Goal: Check status: Check status

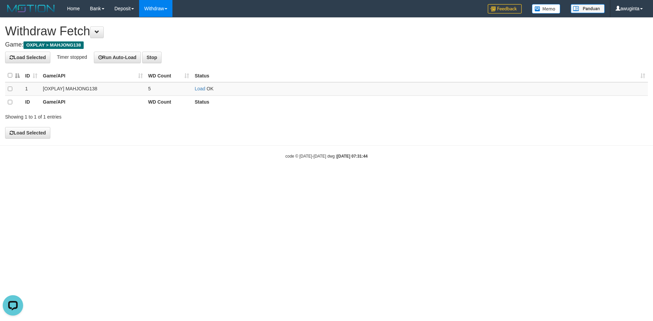
click at [202, 91] on link "Load" at bounding box center [199, 88] width 11 height 5
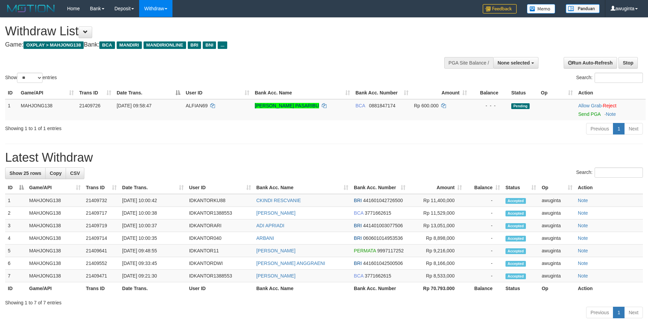
select select
select select "**"
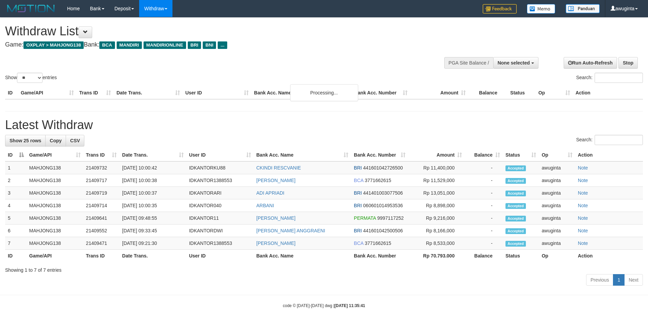
select select
select select "**"
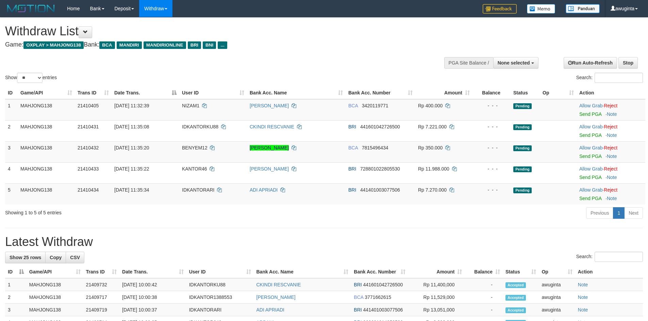
click at [315, 30] on h1 "Withdraw List" at bounding box center [215, 31] width 420 height 14
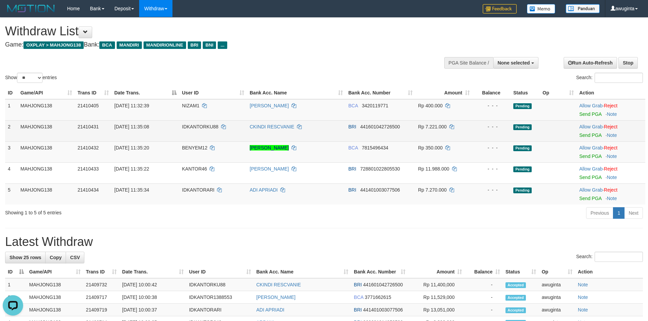
click at [129, 127] on span "01/09/2025 11:35:08" at bounding box center [131, 126] width 35 height 5
copy td "01/09/2025 11:35:08"
click at [593, 138] on link "Send PGA" at bounding box center [590, 135] width 22 height 5
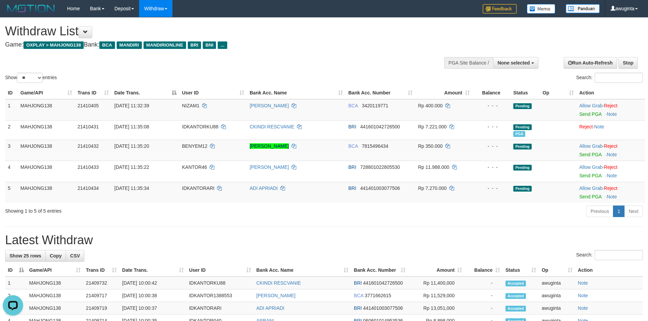
drag, startPoint x: 321, startPoint y: 43, endPoint x: 319, endPoint y: 47, distance: 4.7
click at [321, 43] on h4 "Game: OXPLAY > MAHJONG138 Bank: BCA MANDIRI MANDIRIONLINE BRI BNI ..." at bounding box center [215, 44] width 420 height 7
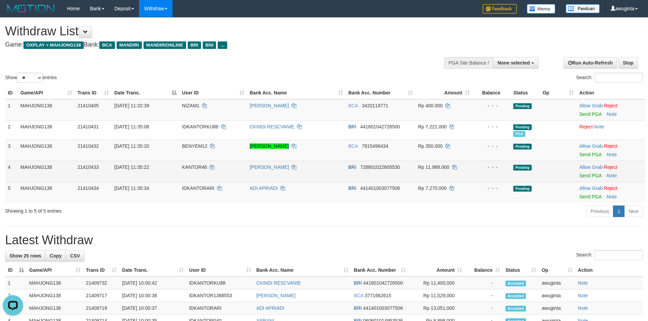
click at [122, 169] on span "01/09/2025 11:35:22" at bounding box center [131, 167] width 35 height 5
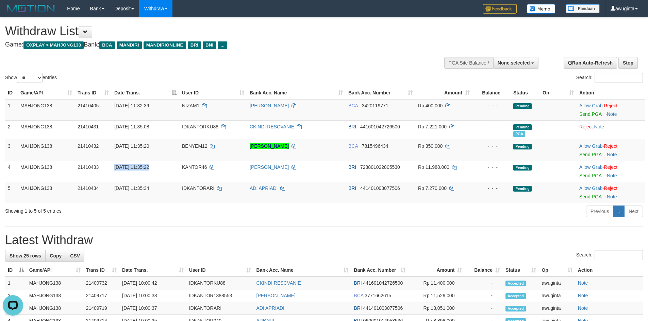
copy td "01/09/2025 11:35:22"
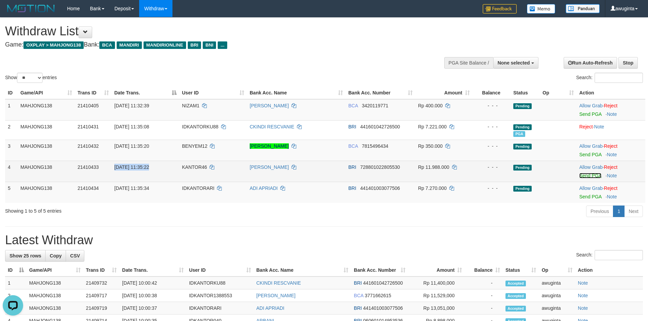
click at [594, 176] on link "Send PGA" at bounding box center [590, 175] width 22 height 5
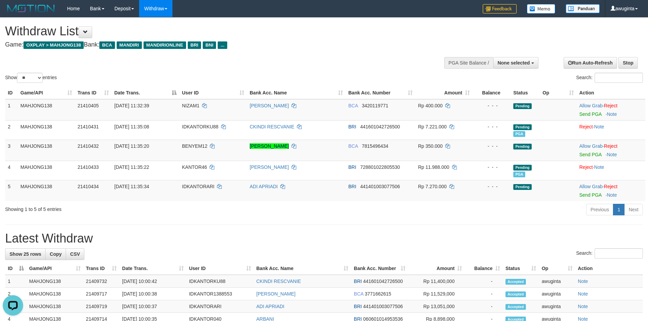
click at [321, 34] on h1 "Withdraw List" at bounding box center [215, 31] width 420 height 14
click at [144, 190] on td "01/09/2025 11:35:34" at bounding box center [146, 190] width 68 height 21
copy td "01/09/2025 11:35:34"
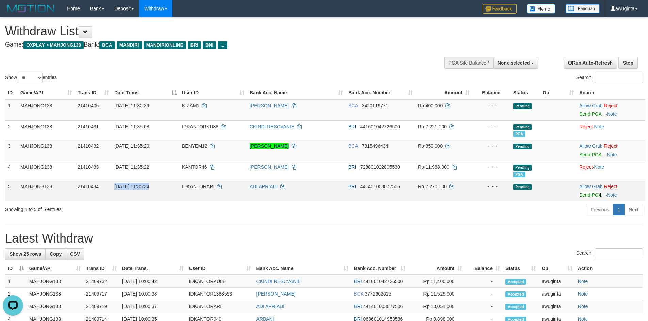
click at [587, 197] on link "Send PGA" at bounding box center [590, 194] width 22 height 5
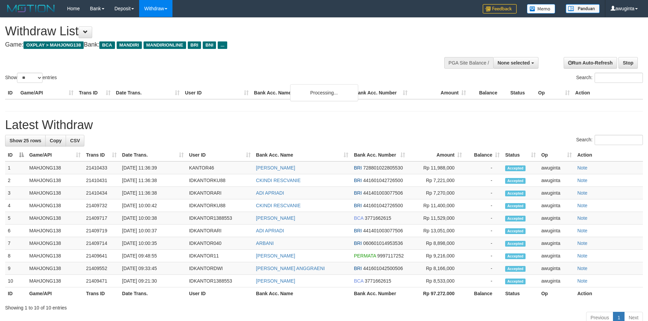
select select
select select "**"
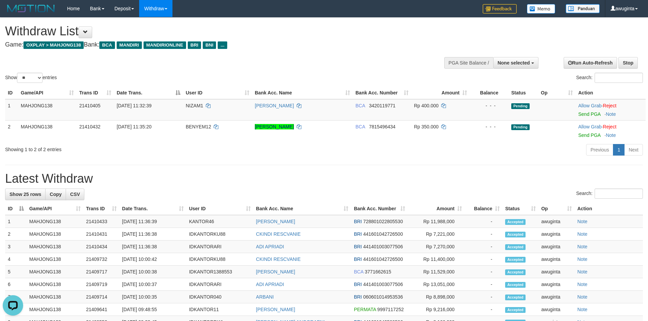
click at [304, 72] on div at bounding box center [323, 72] width 637 height 0
click at [139, 233] on td "[DATE] 11:36:38" at bounding box center [152, 234] width 67 height 13
copy tr "[DATE] 11:36:38"
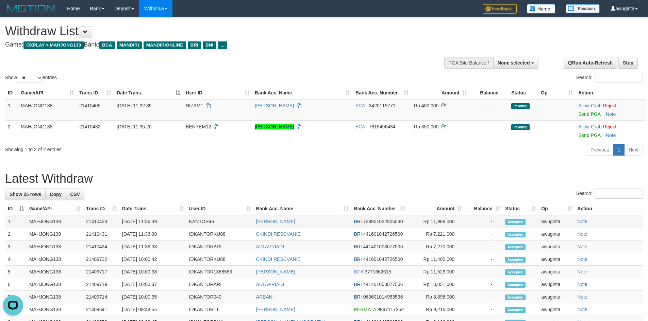
click at [131, 225] on td "[DATE] 11:36:39" at bounding box center [152, 221] width 67 height 13
copy tr "[DATE] 11:36:39"
